Goal: Task Accomplishment & Management: Manage account settings

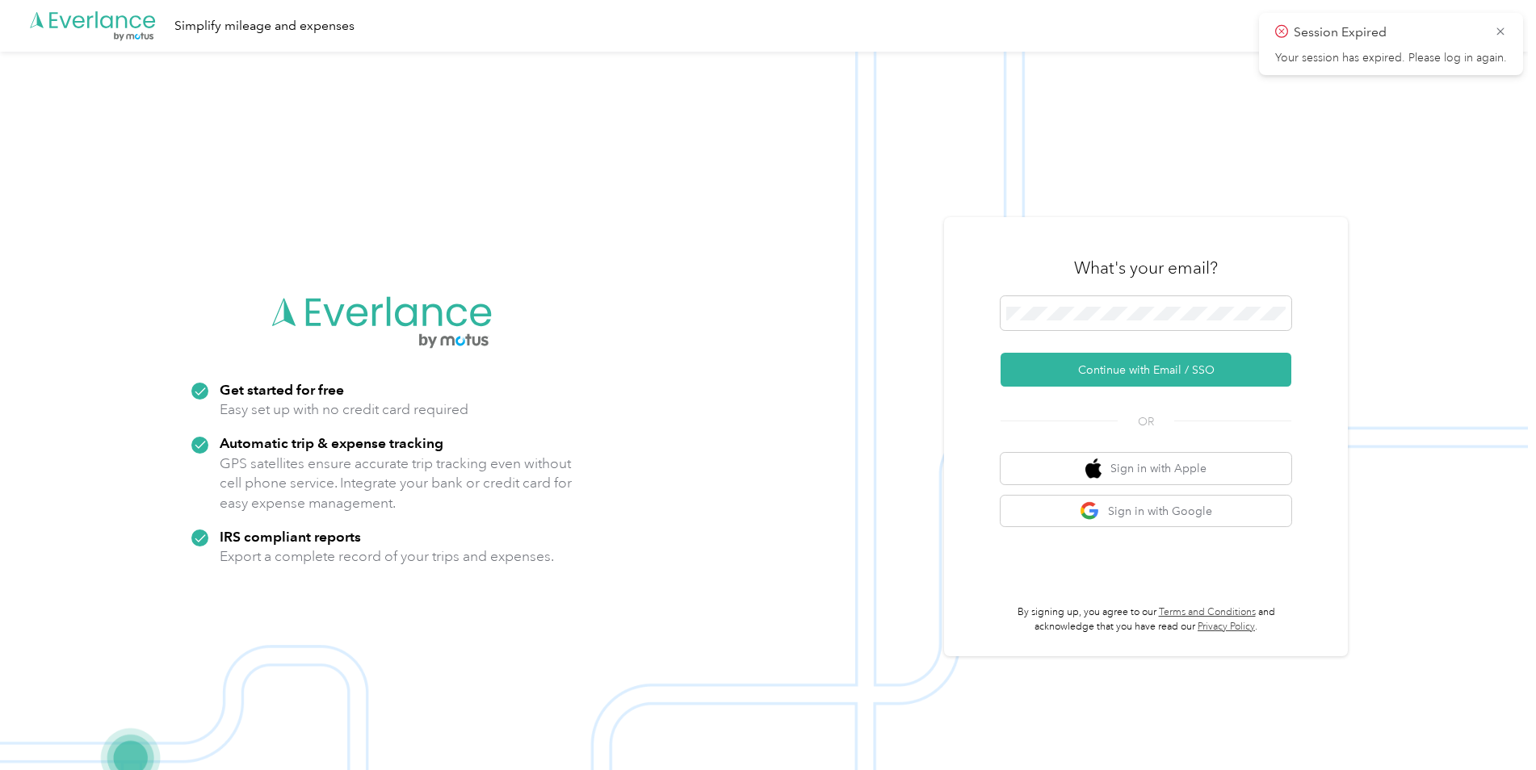
click at [1165, 296] on div "What's your email?" at bounding box center [1146, 268] width 291 height 57
click at [1090, 379] on button "Continue with Email / SSO" at bounding box center [1146, 370] width 291 height 34
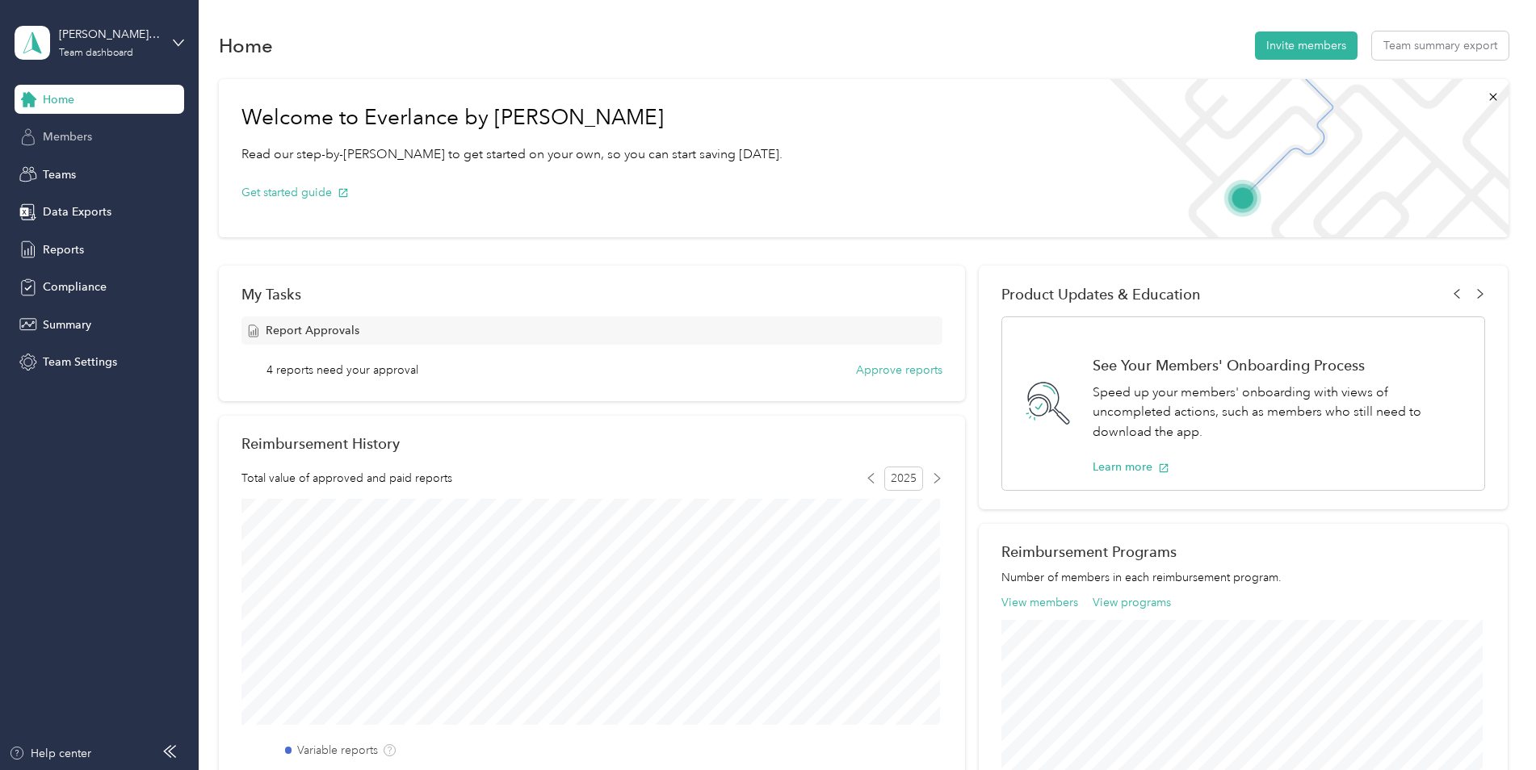
click at [95, 127] on div "Members" at bounding box center [100, 137] width 170 height 29
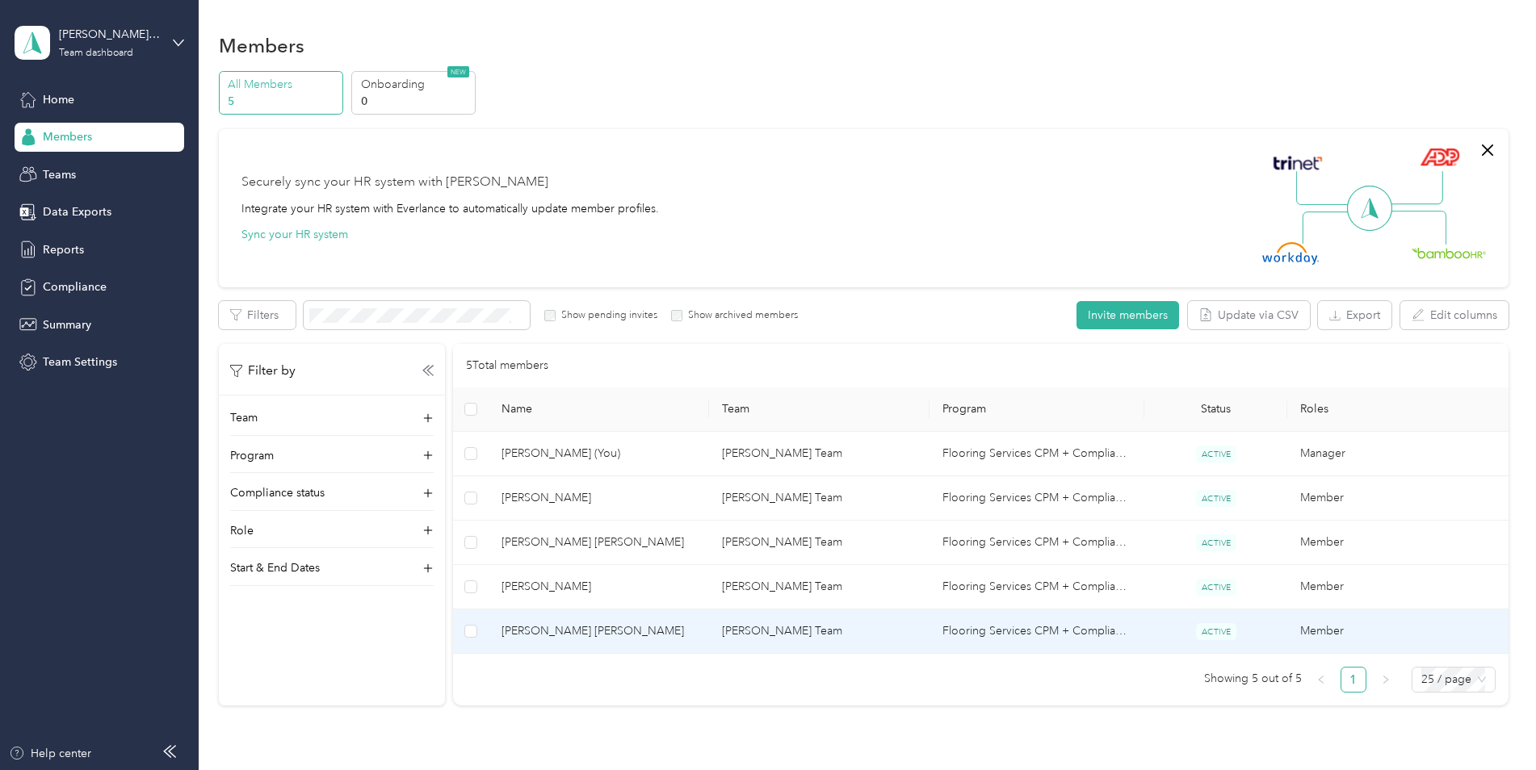
click at [623, 621] on td "[PERSON_NAME] [PERSON_NAME]" at bounding box center [599, 632] width 220 height 44
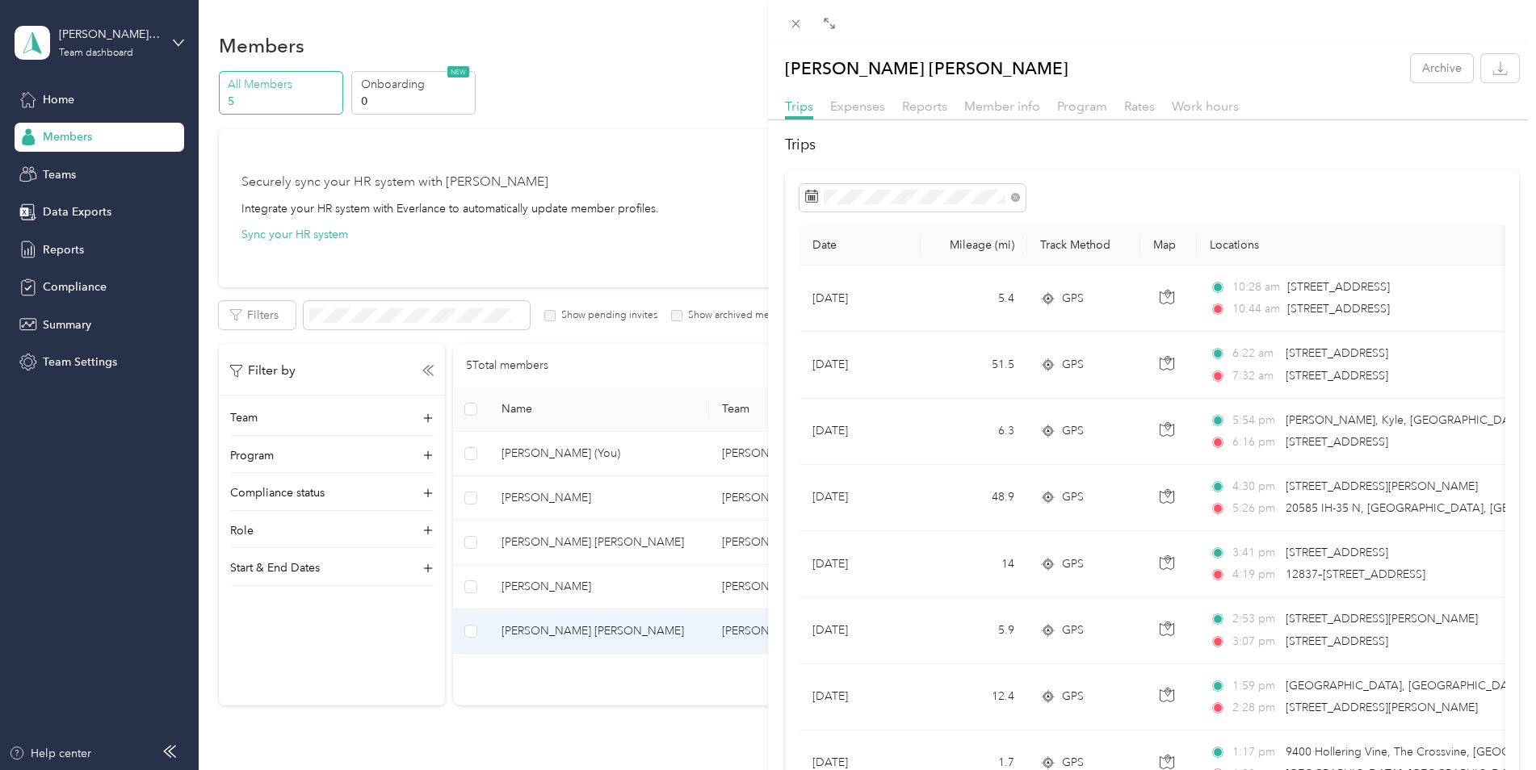
click at [61, 252] on div "[PERSON_NAME] [PERSON_NAME] Archive Trips Expenses Reports Member info Program …" at bounding box center [768, 385] width 1536 height 770
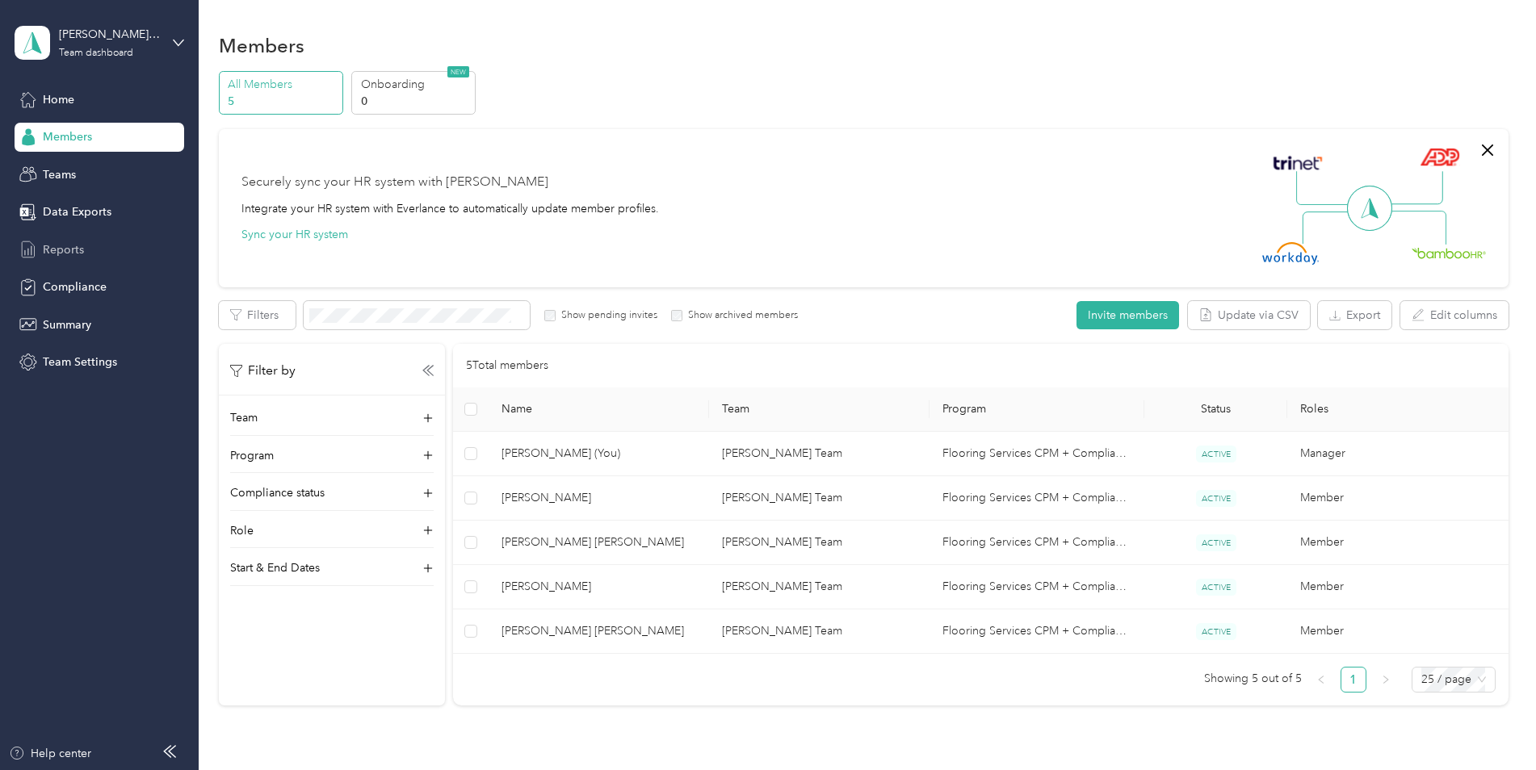
click at [68, 245] on span "Reports" at bounding box center [63, 249] width 41 height 17
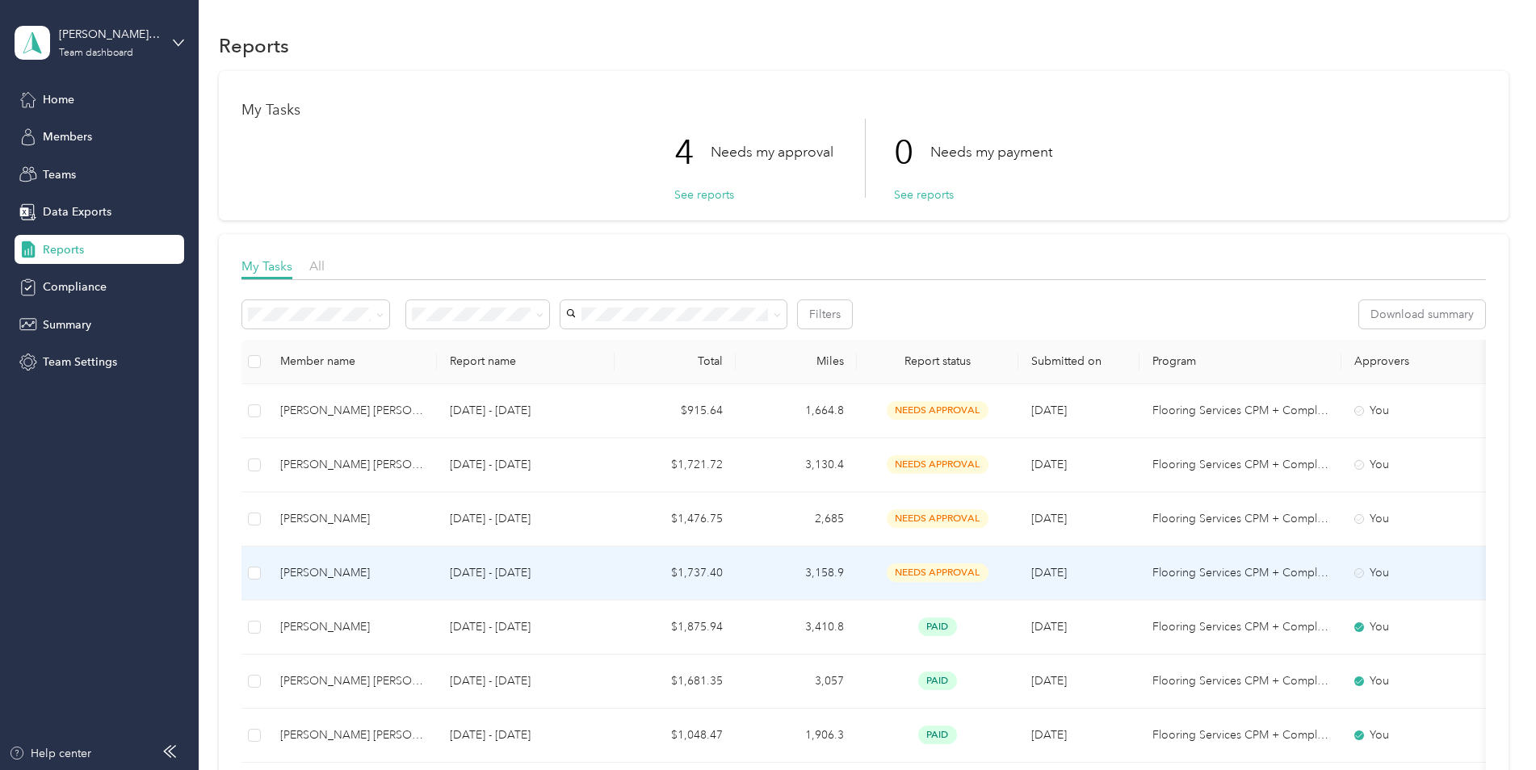
click at [838, 573] on td "3,158.9" at bounding box center [796, 574] width 121 height 54
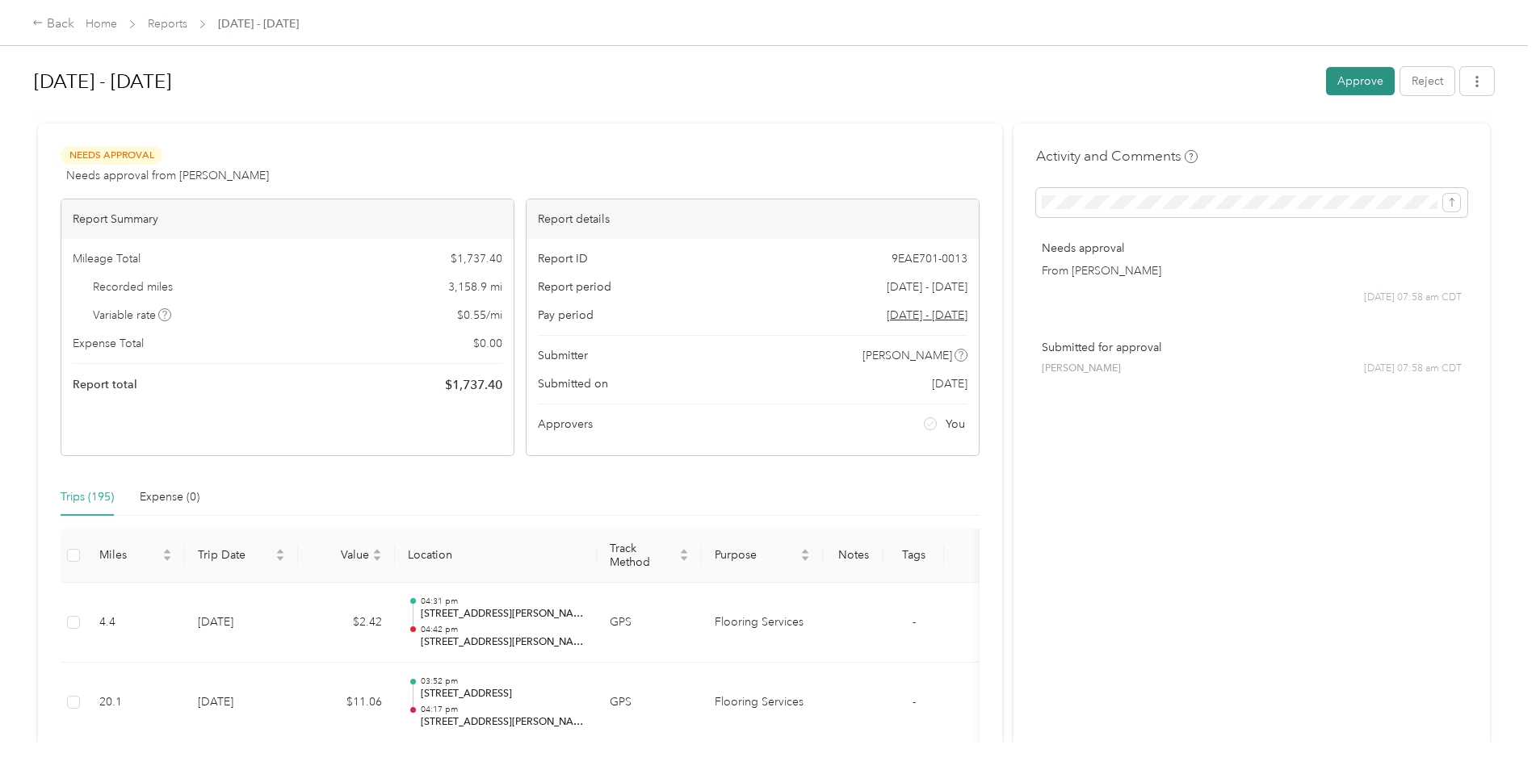
click at [1366, 70] on button "Approve" at bounding box center [1360, 81] width 69 height 28
click at [41, 18] on icon at bounding box center [37, 22] width 11 height 11
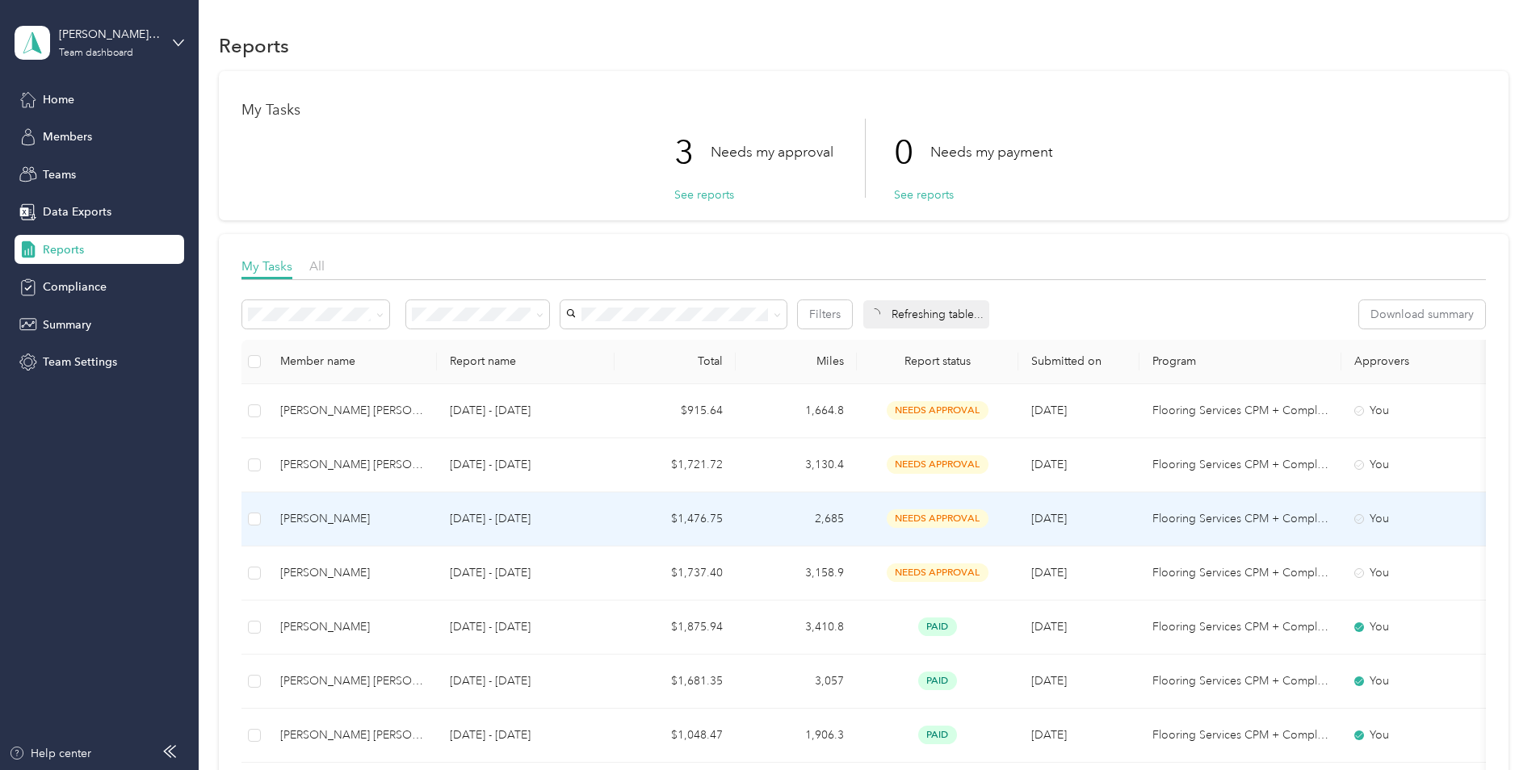
click at [957, 497] on td "needs approval" at bounding box center [938, 520] width 162 height 54
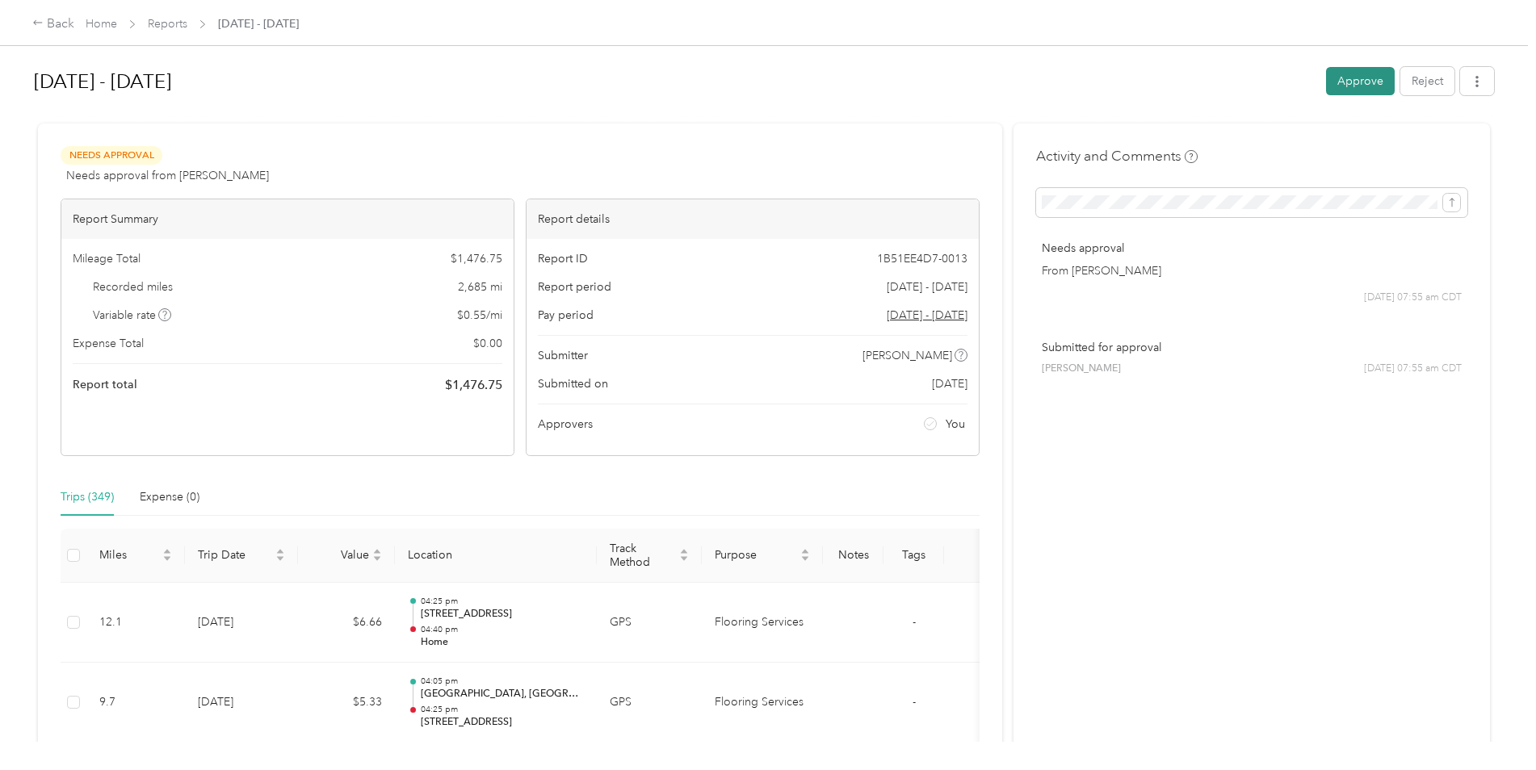
click at [1360, 79] on button "Approve" at bounding box center [1360, 81] width 69 height 28
click at [58, 25] on div "Back" at bounding box center [53, 24] width 42 height 19
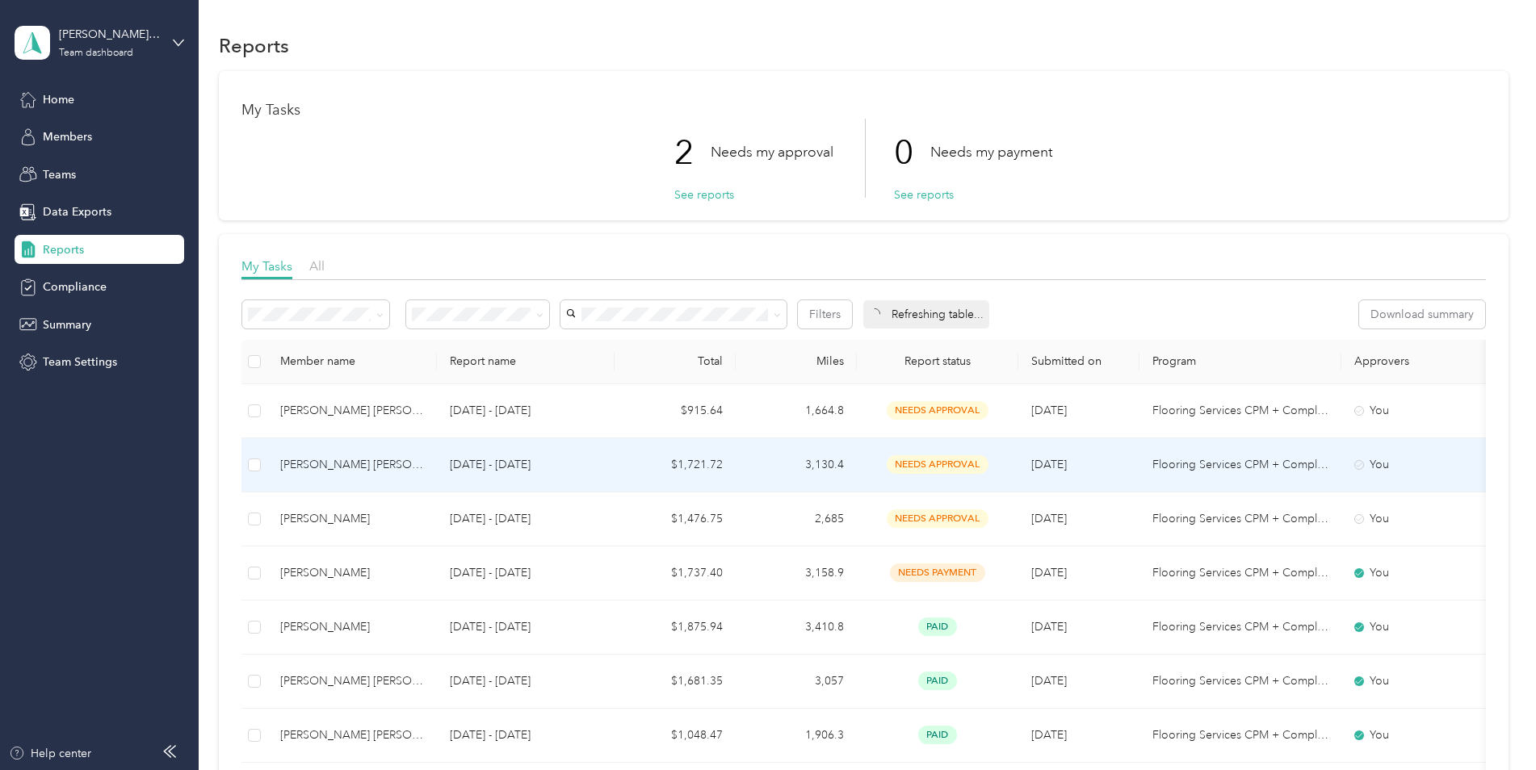
click at [934, 464] on span "needs approval" at bounding box center [938, 464] width 102 height 19
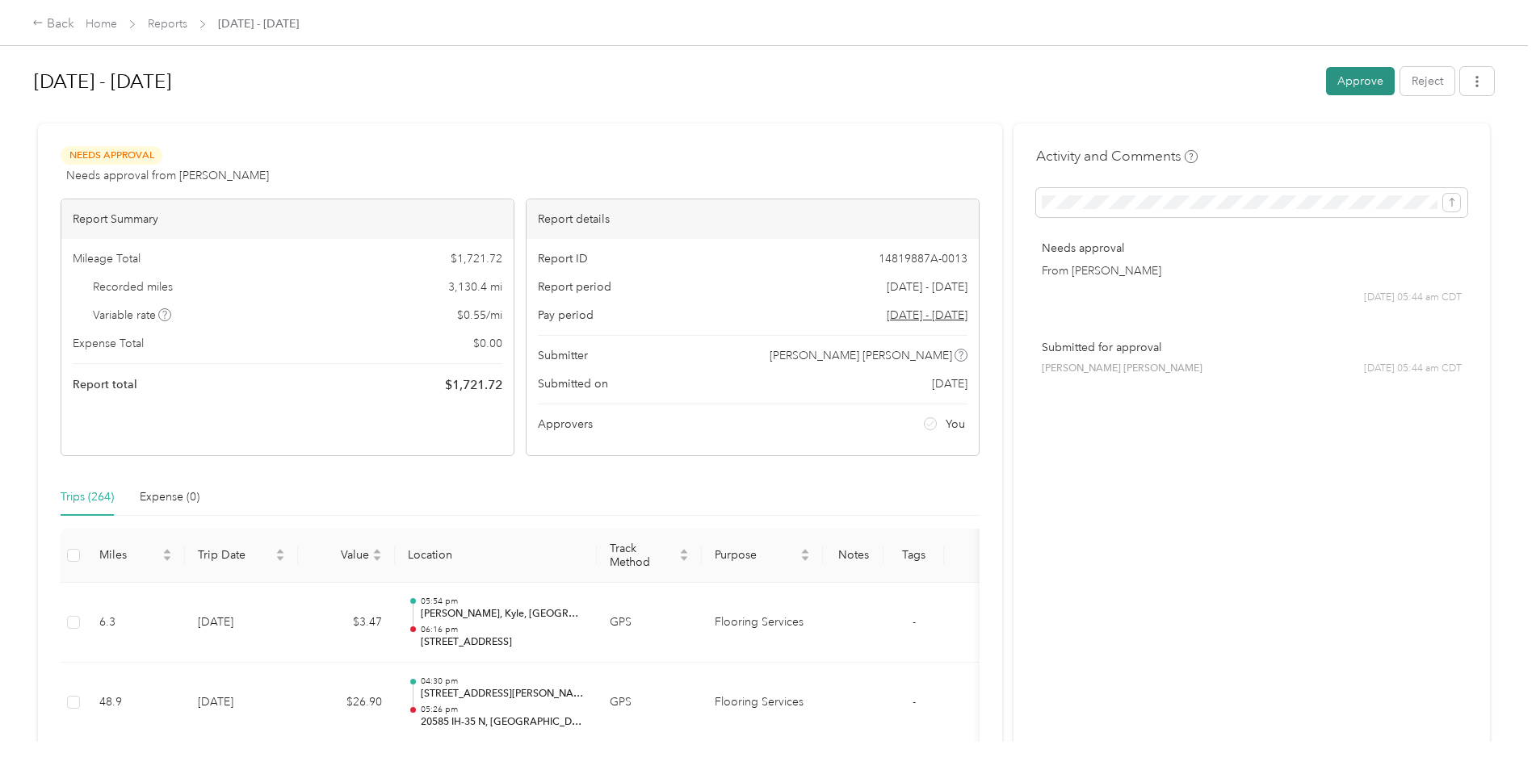
click at [1349, 71] on button "Approve" at bounding box center [1360, 81] width 69 height 28
click at [46, 35] on div "Back Home Reports [DATE] - [DATE]" at bounding box center [768, 22] width 1536 height 45
click at [50, 19] on div "Back" at bounding box center [53, 24] width 42 height 19
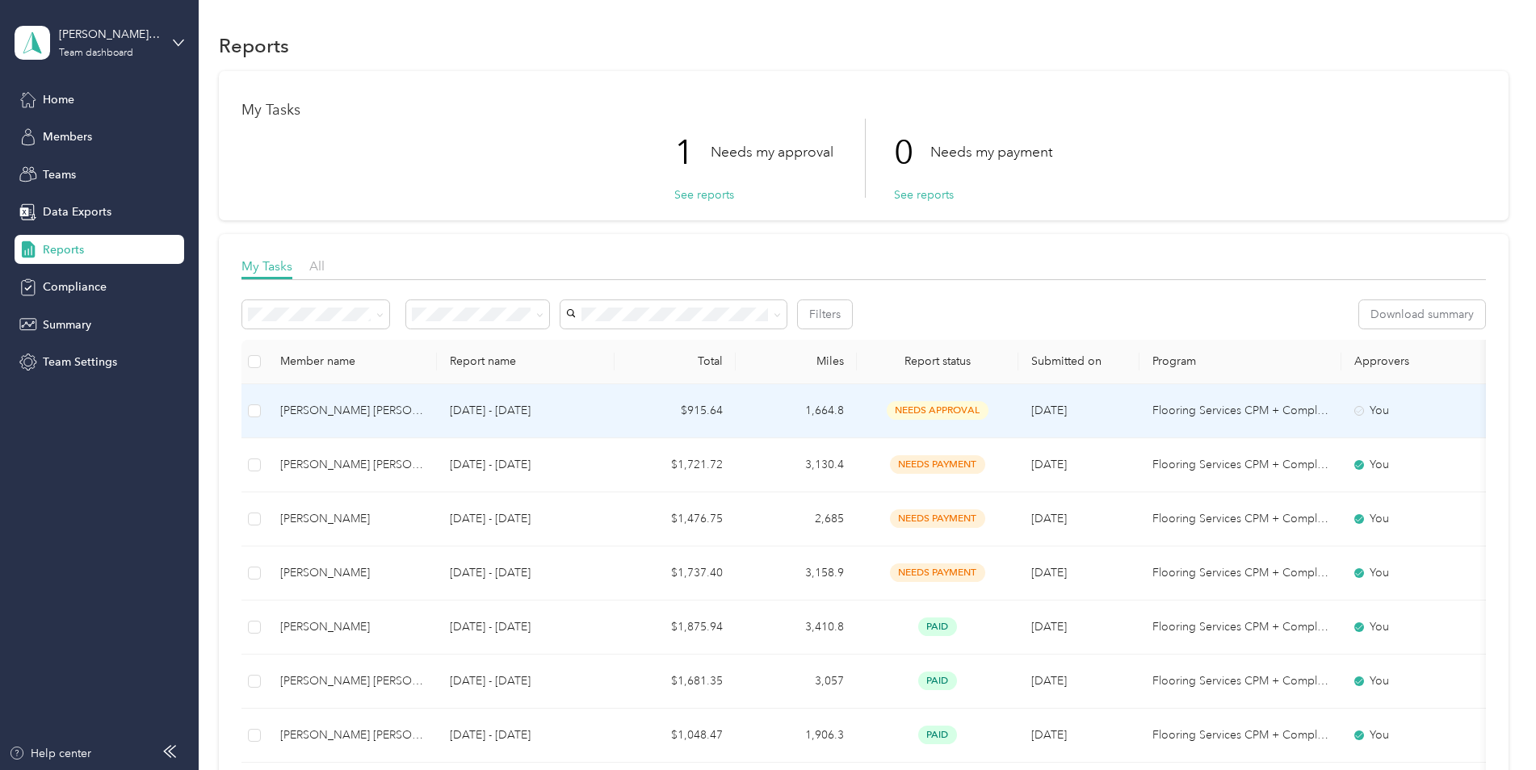
click at [900, 410] on span "needs approval" at bounding box center [938, 410] width 102 height 19
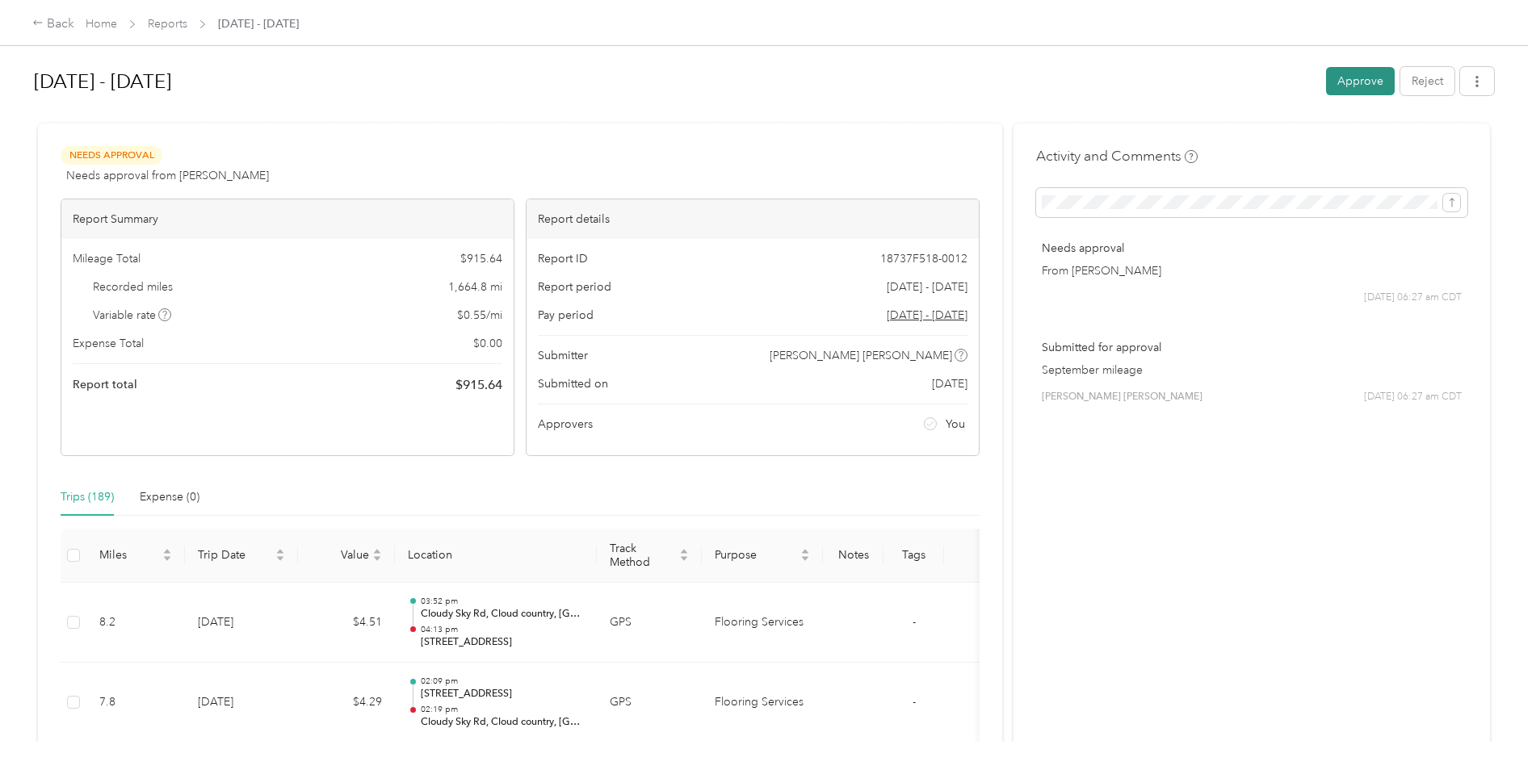
click at [1341, 75] on button "Approve" at bounding box center [1360, 81] width 69 height 28
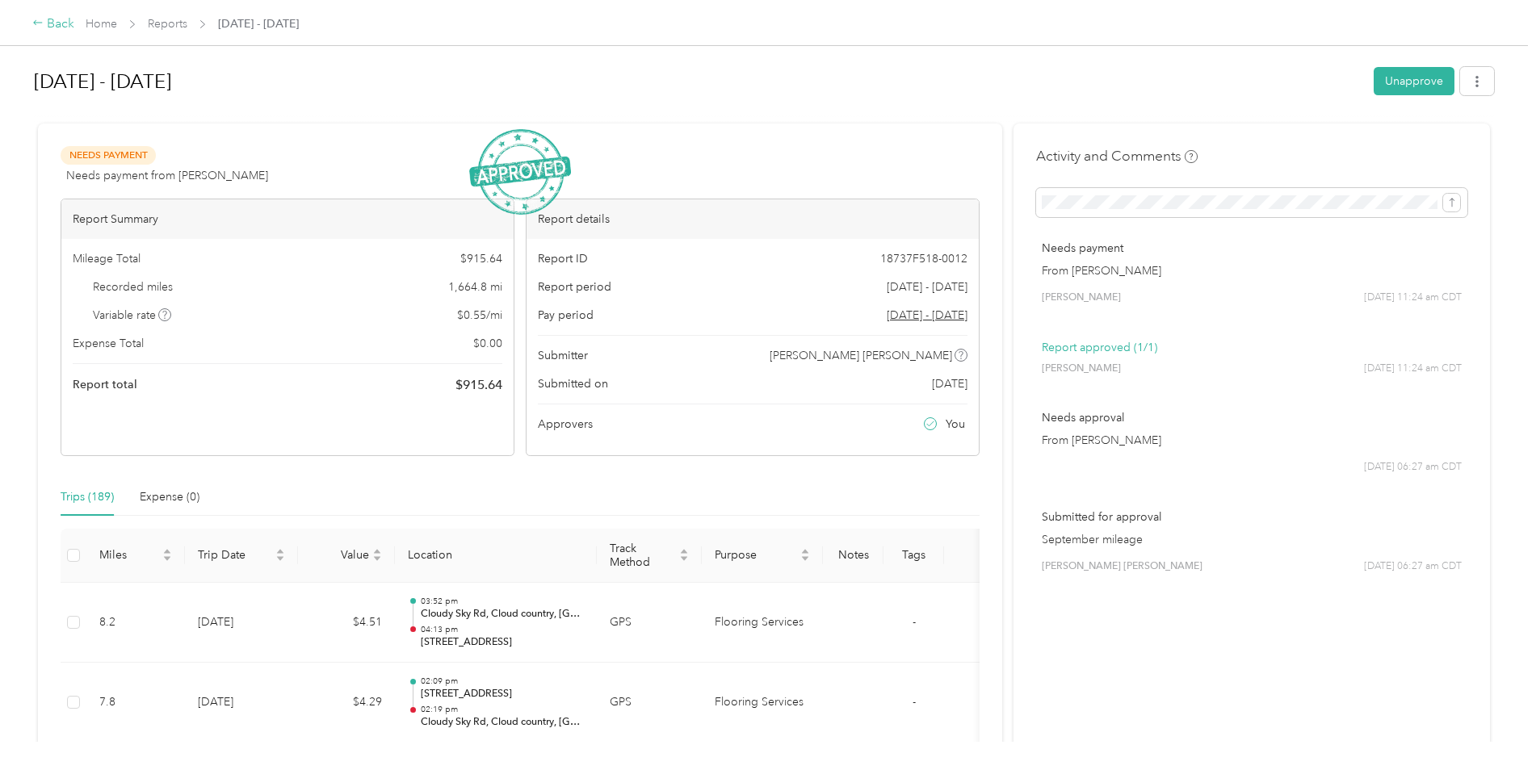
click at [38, 27] on icon at bounding box center [37, 22] width 11 height 11
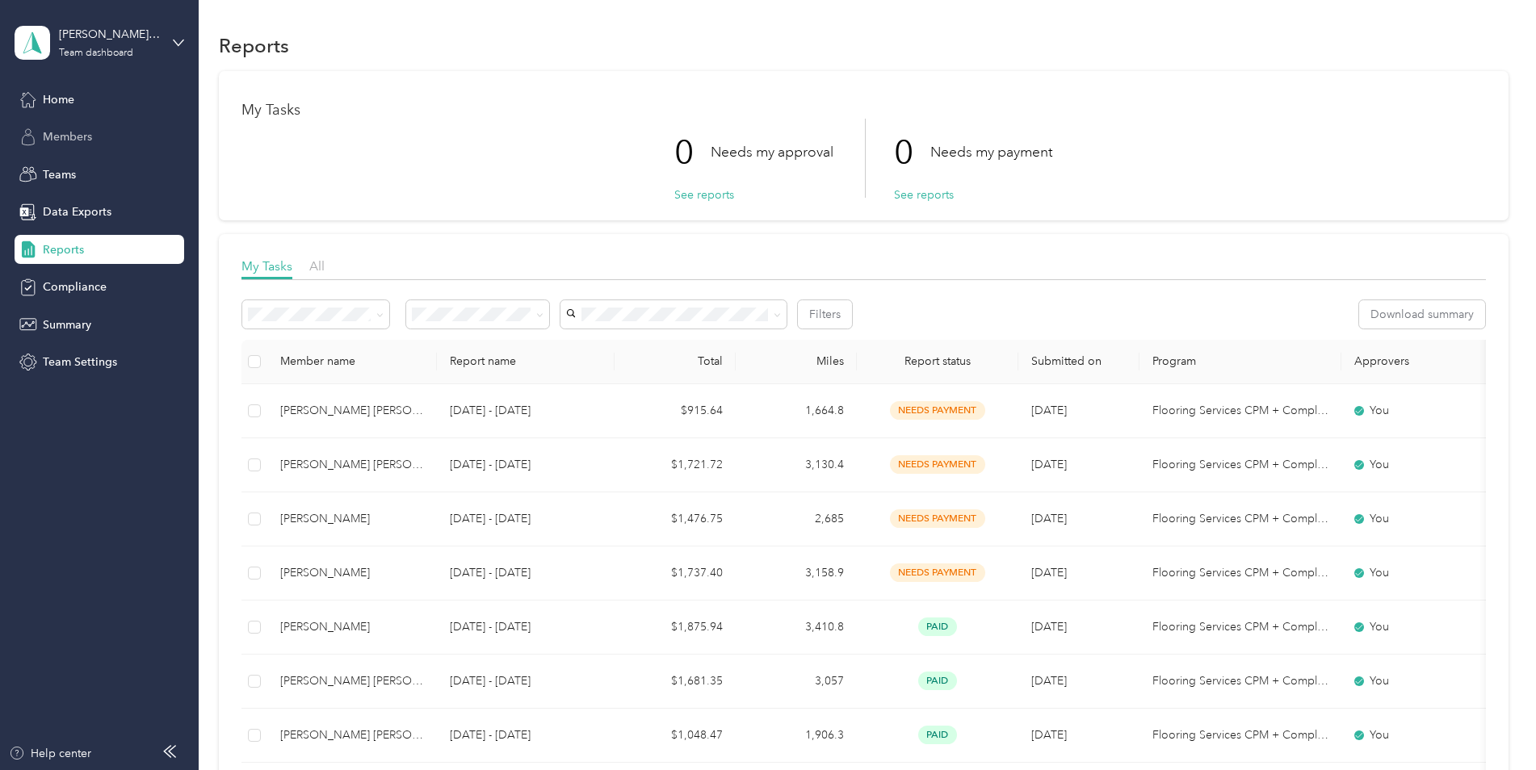
click at [103, 135] on div "Members" at bounding box center [100, 137] width 170 height 29
